Goal: Navigation & Orientation: Find specific page/section

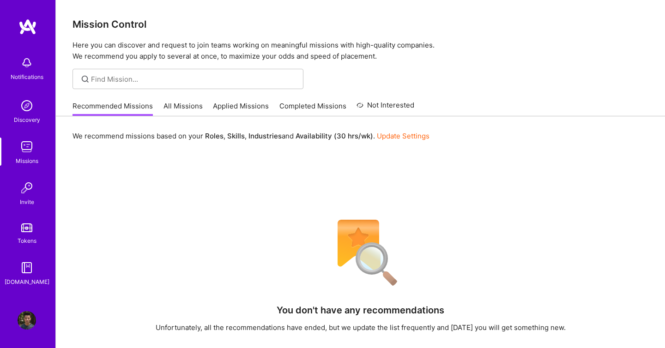
click at [178, 102] on link "All Missions" at bounding box center [183, 108] width 39 height 15
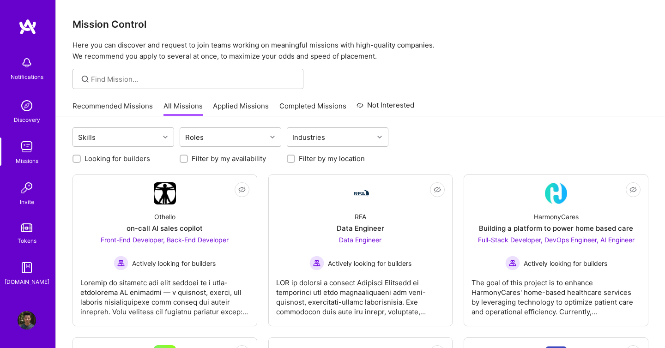
click at [136, 107] on link "Recommended Missions" at bounding box center [113, 108] width 80 height 15
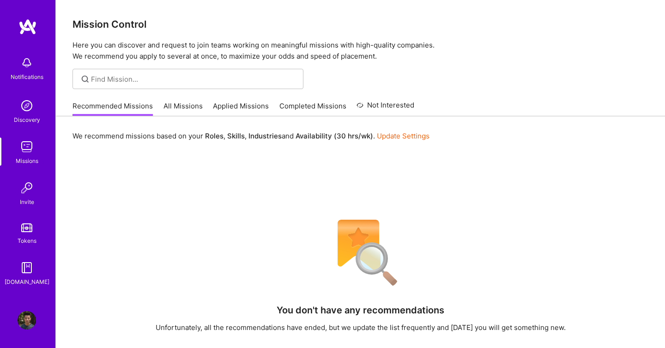
click at [241, 106] on link "Applied Missions" at bounding box center [241, 108] width 56 height 15
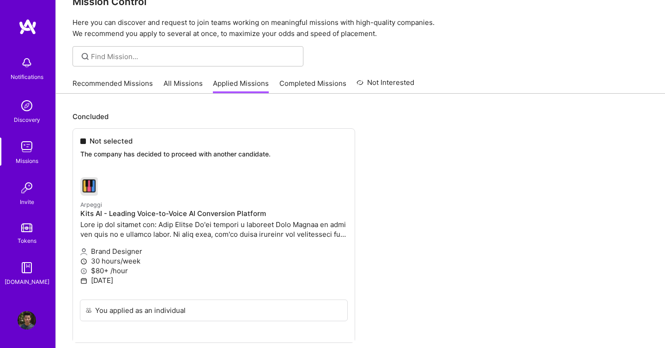
scroll to position [20, 0]
